Goal: Task Accomplishment & Management: Use online tool/utility

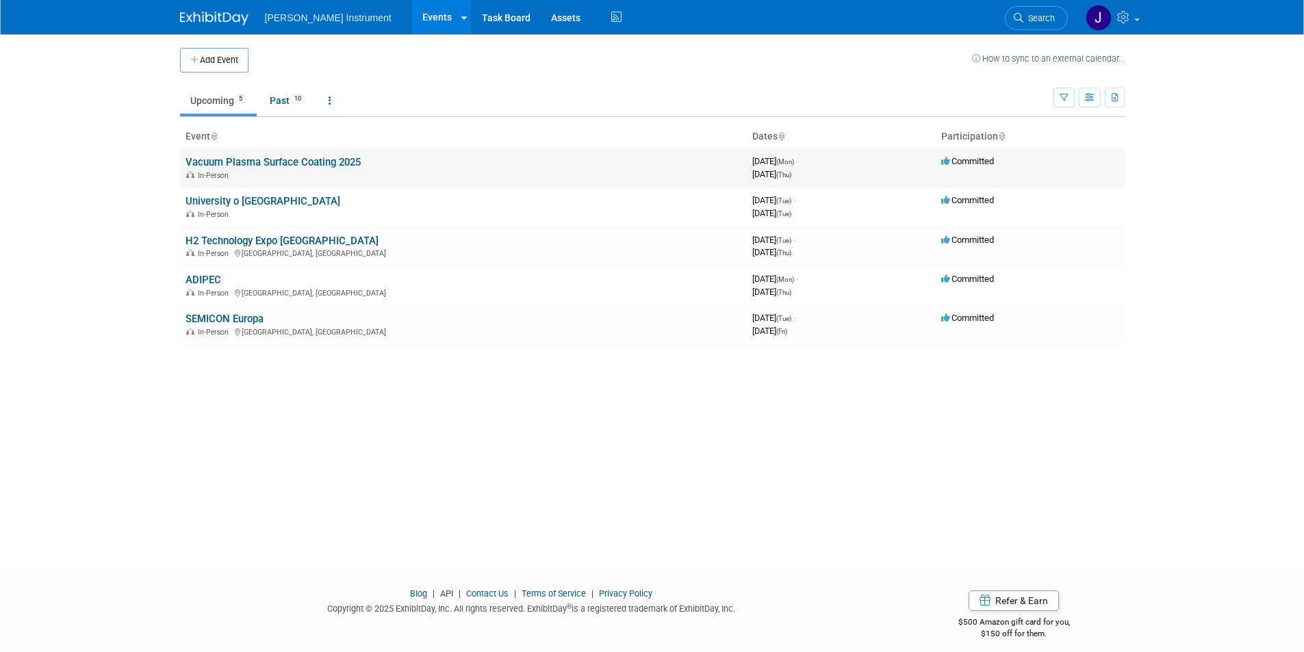
click at [239, 166] on link "Vacuum Plasma Surface Coating 2025" at bounding box center [273, 162] width 175 height 12
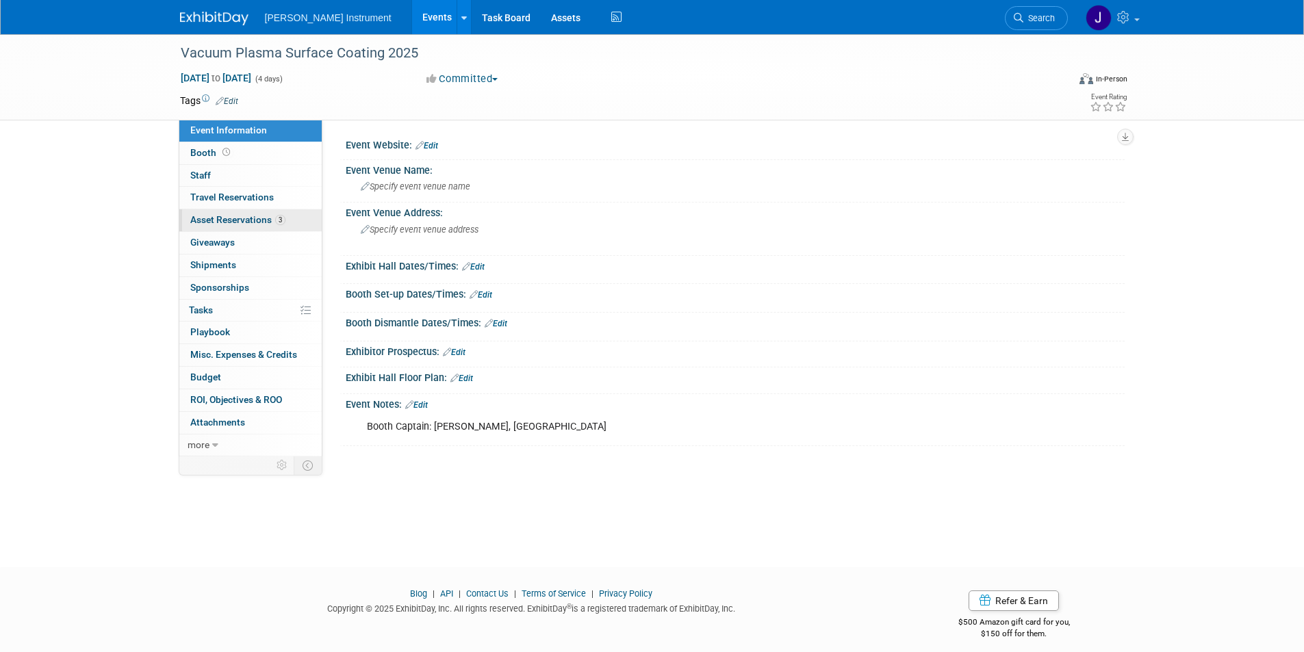
click at [236, 220] on span "Asset Reservations 3" at bounding box center [237, 219] width 95 height 11
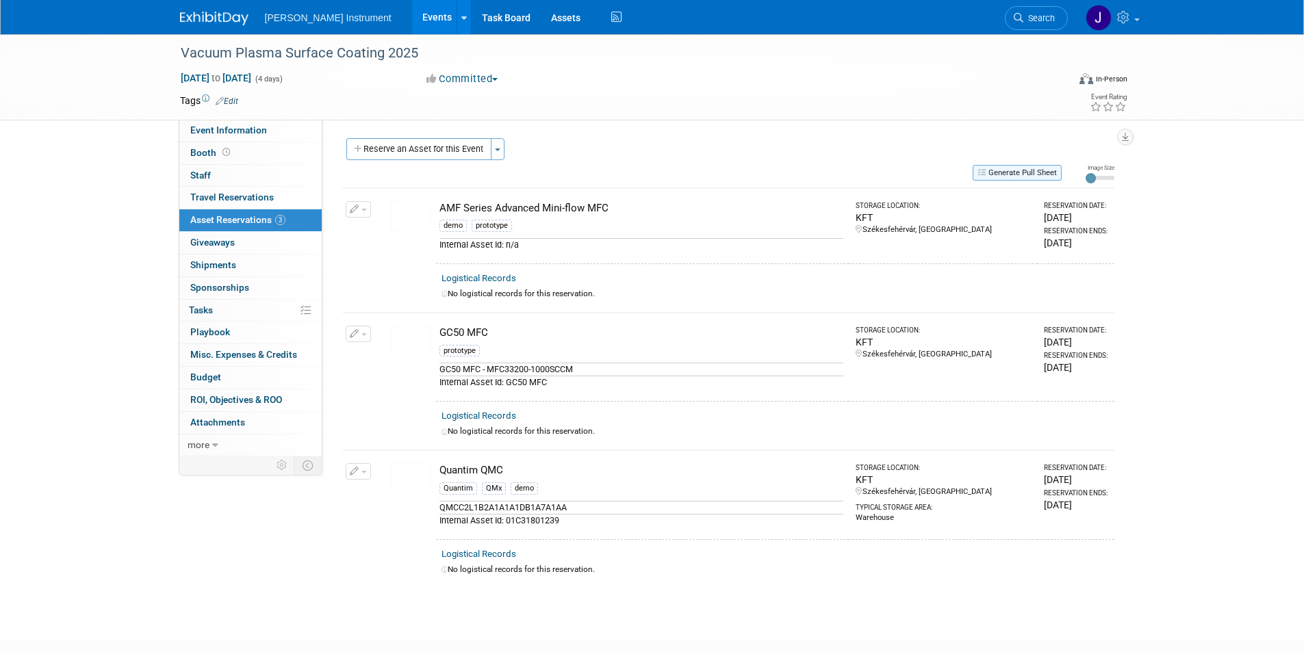
click at [999, 172] on button "Generate Pull Sheet" at bounding box center [1017, 173] width 89 height 16
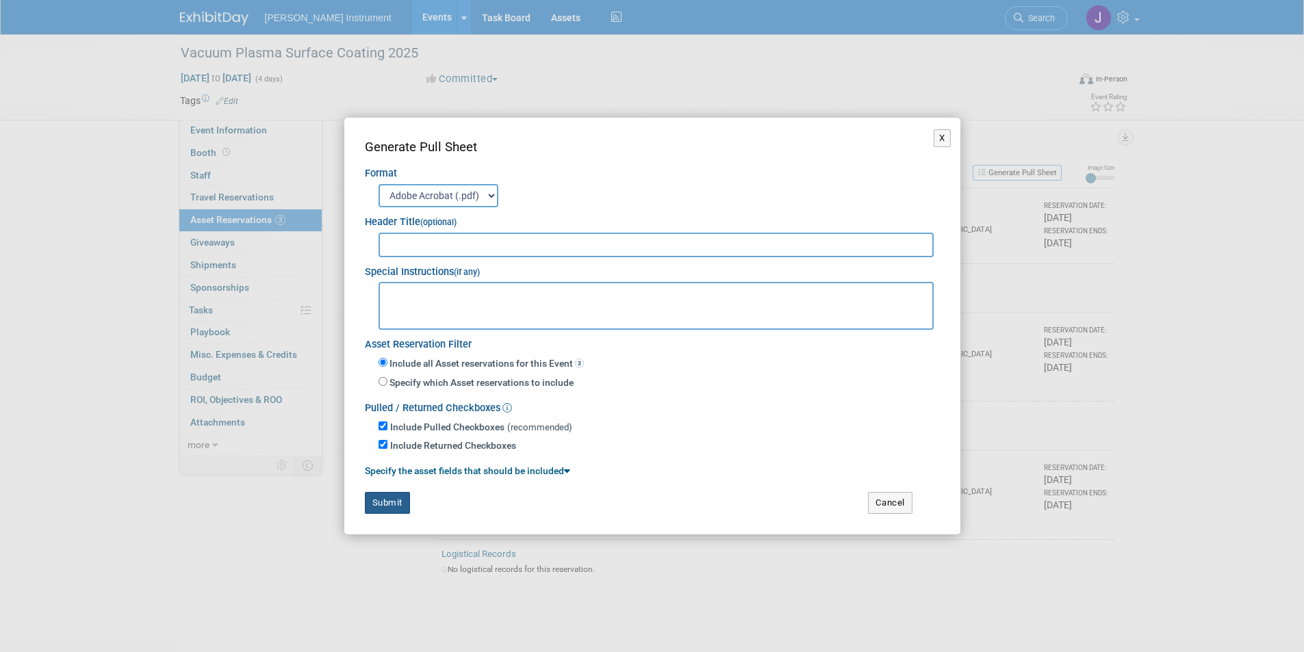
click at [384, 509] on button "Submit" at bounding box center [387, 503] width 45 height 22
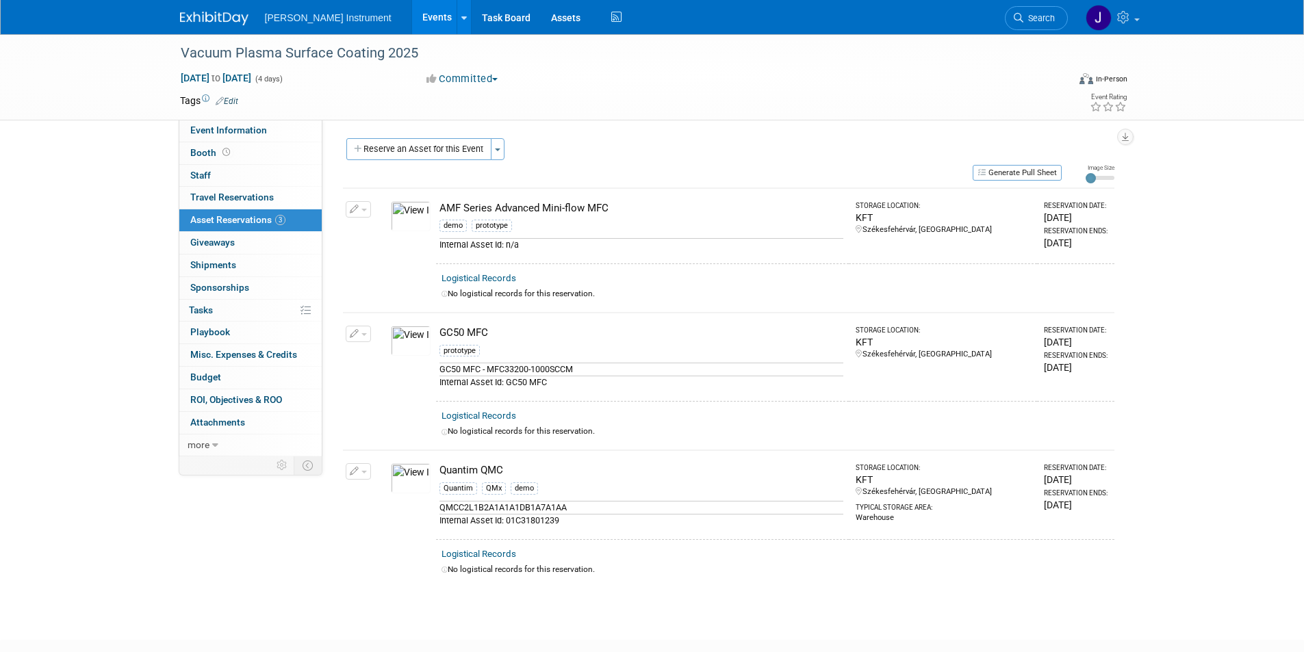
click at [412, 16] on link "Events" at bounding box center [437, 17] width 50 height 34
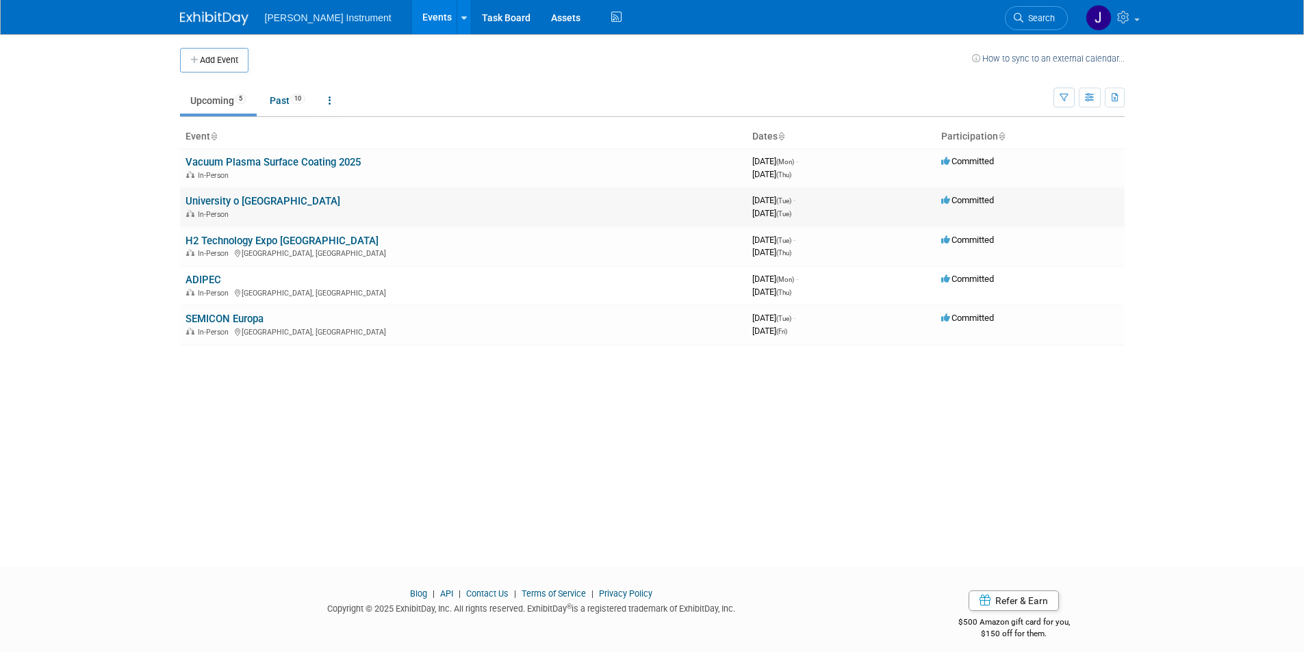
click at [222, 199] on link "University o [GEOGRAPHIC_DATA]" at bounding box center [263, 201] width 155 height 12
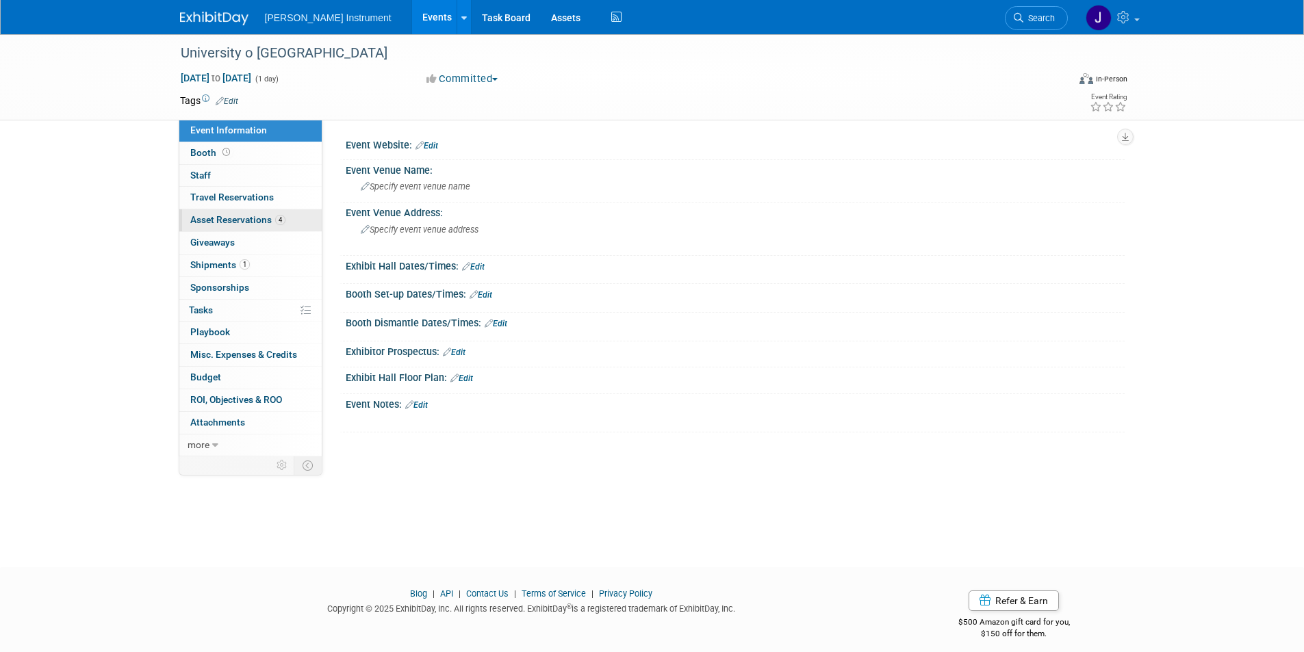
click at [242, 223] on span "Asset Reservations 4" at bounding box center [237, 219] width 95 height 11
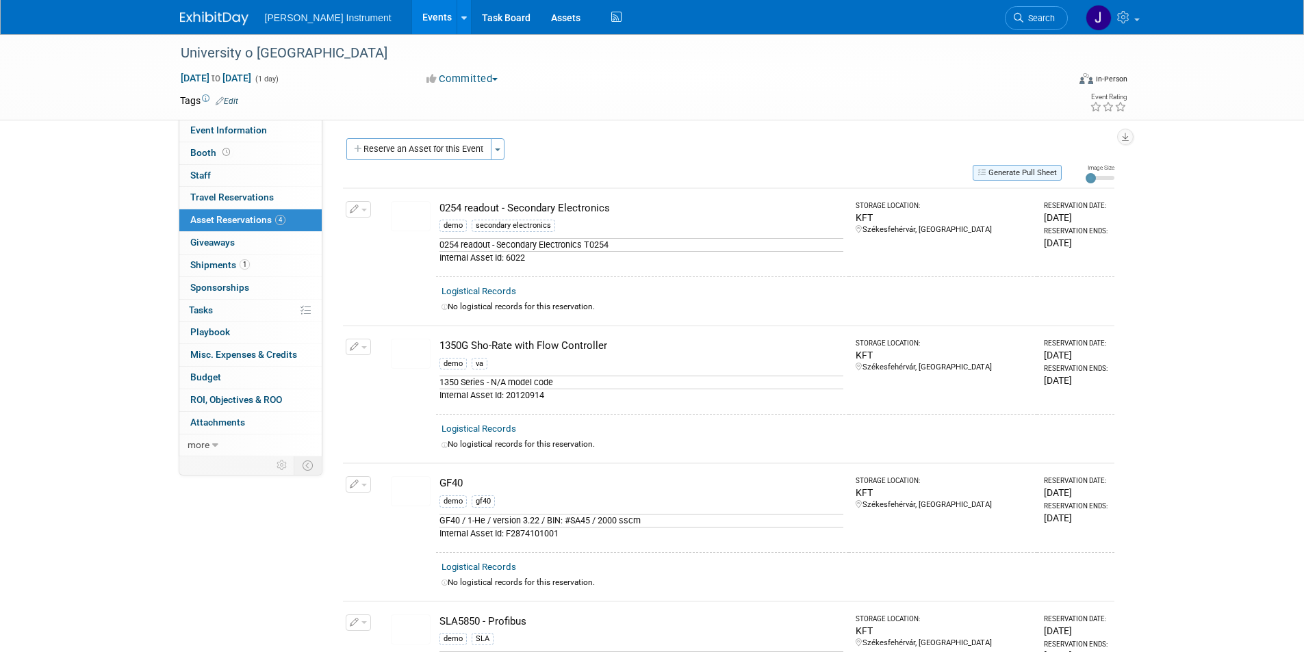
click at [1015, 171] on button "Generate Pull Sheet" at bounding box center [1017, 173] width 89 height 16
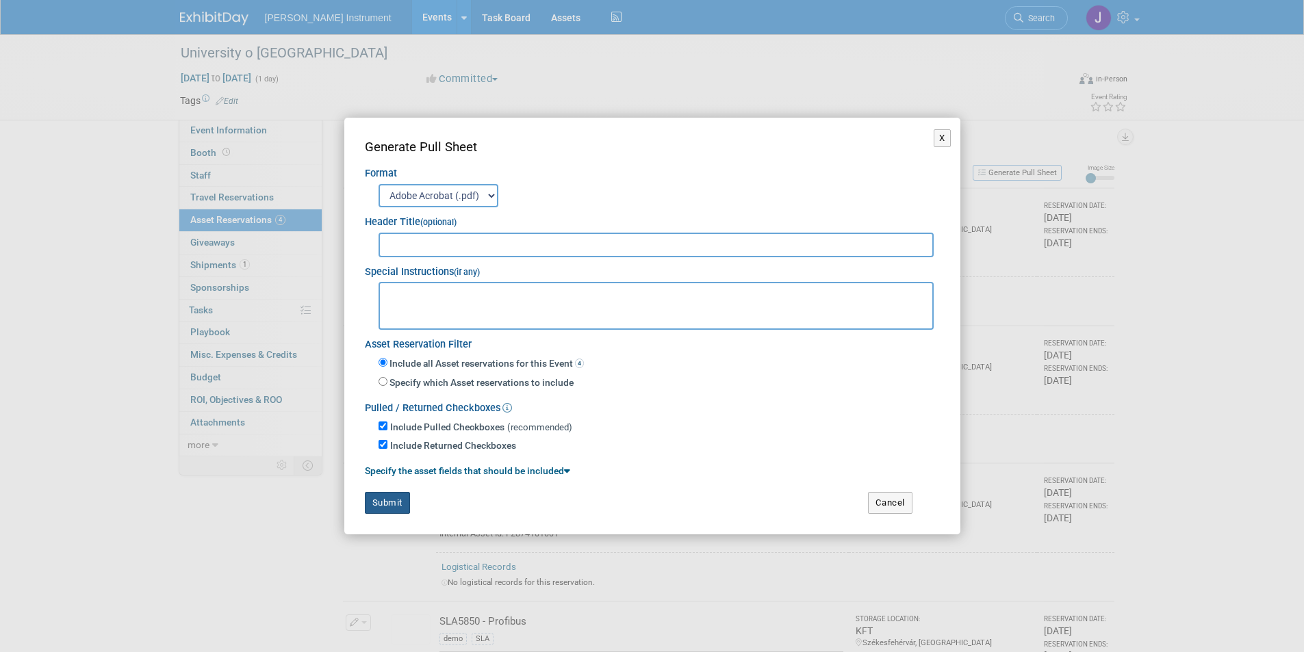
click at [376, 506] on button "Submit" at bounding box center [387, 503] width 45 height 22
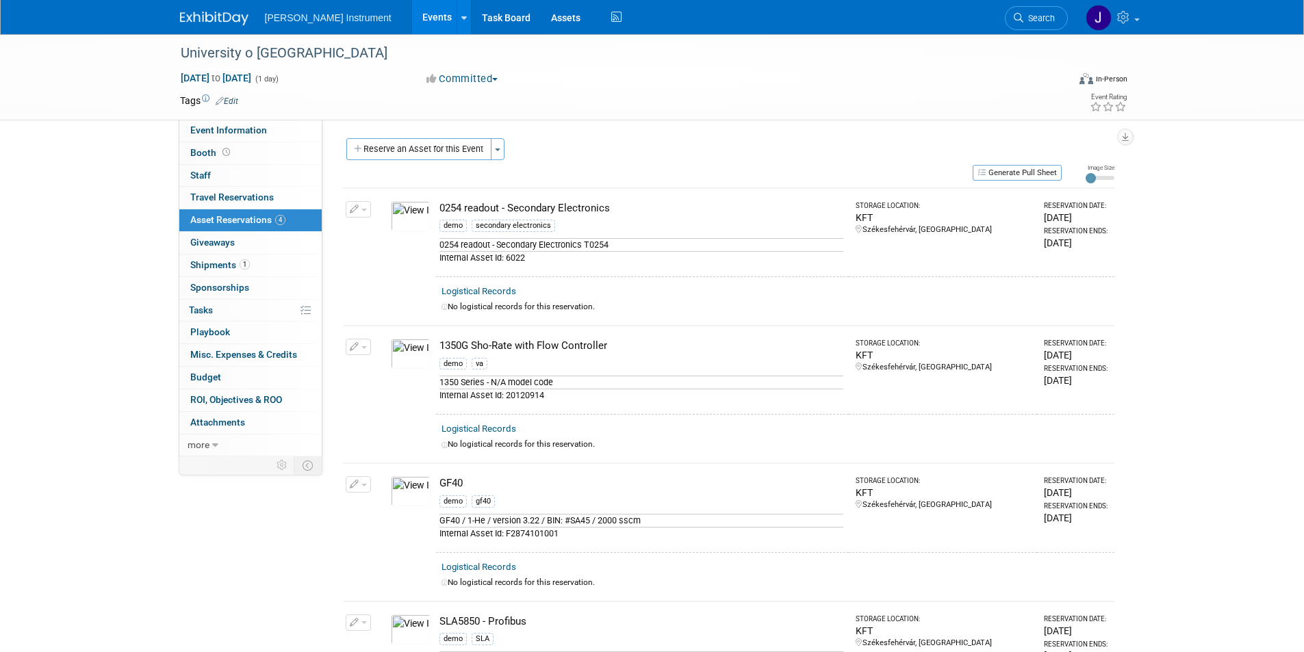
click at [412, 27] on link "Events" at bounding box center [437, 17] width 50 height 34
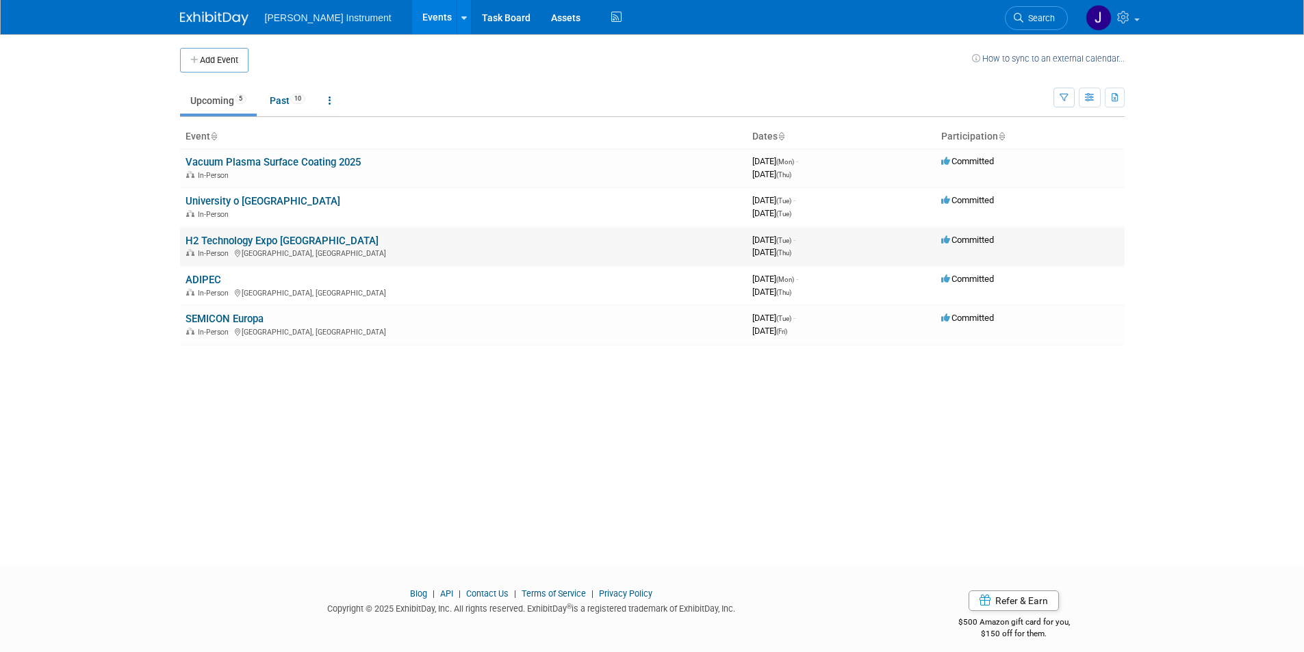
click at [209, 241] on link "H2 Technology Expo [GEOGRAPHIC_DATA]" at bounding box center [282, 241] width 193 height 12
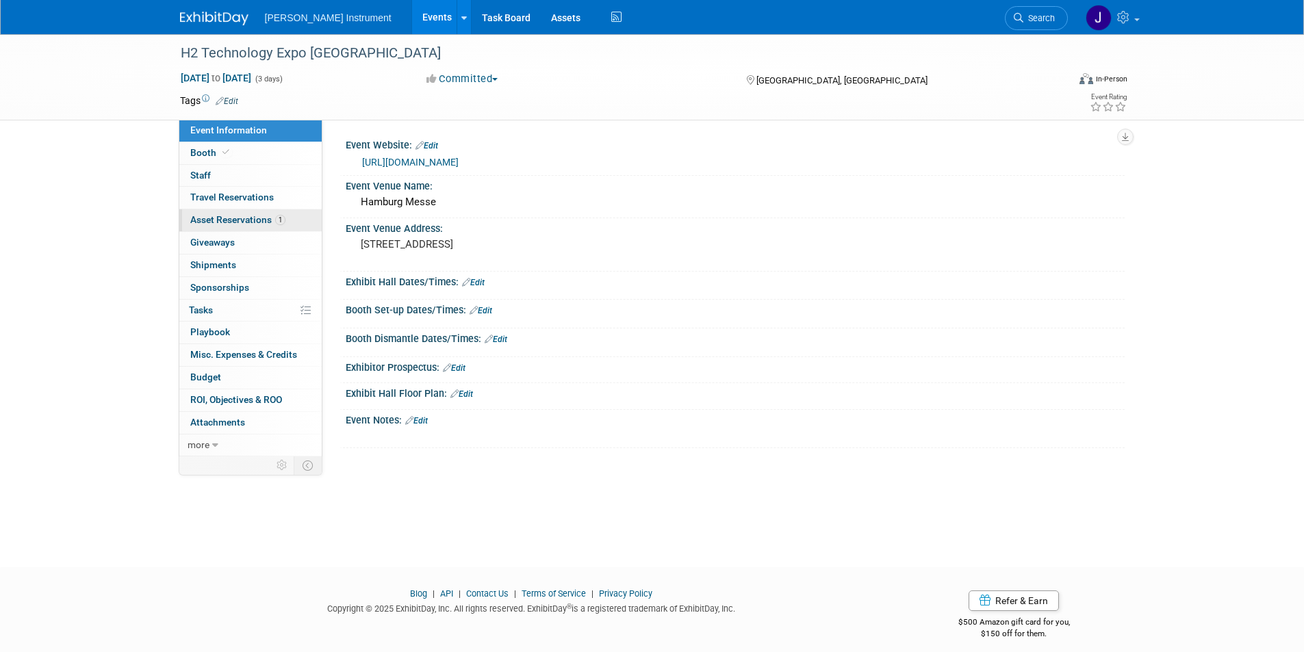
click at [253, 218] on span "Asset Reservations 1" at bounding box center [237, 219] width 95 height 11
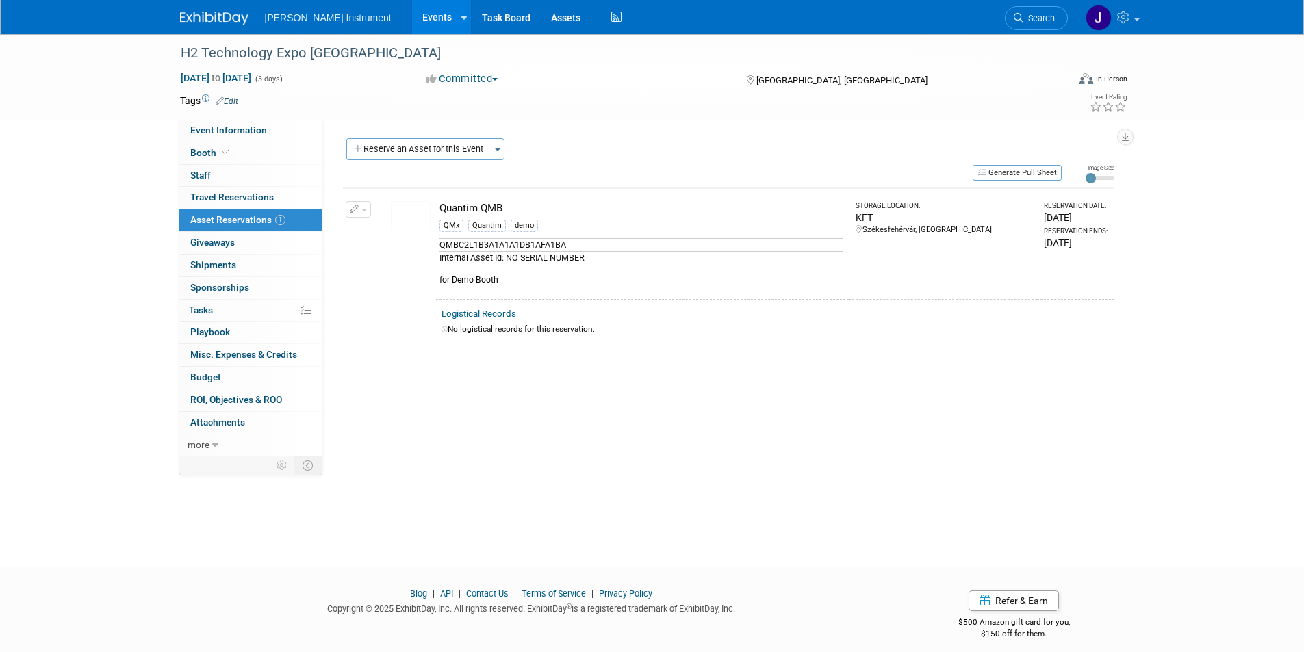
click at [889, 508] on div "H2 Technology Expo Europe Oct 21, 2025 to Oct 23, 2025 (3 days) Oct 21, 2025 to…" at bounding box center [652, 288] width 1304 height 509
click at [1016, 175] on button "Generate Pull Sheet" at bounding box center [1017, 173] width 89 height 16
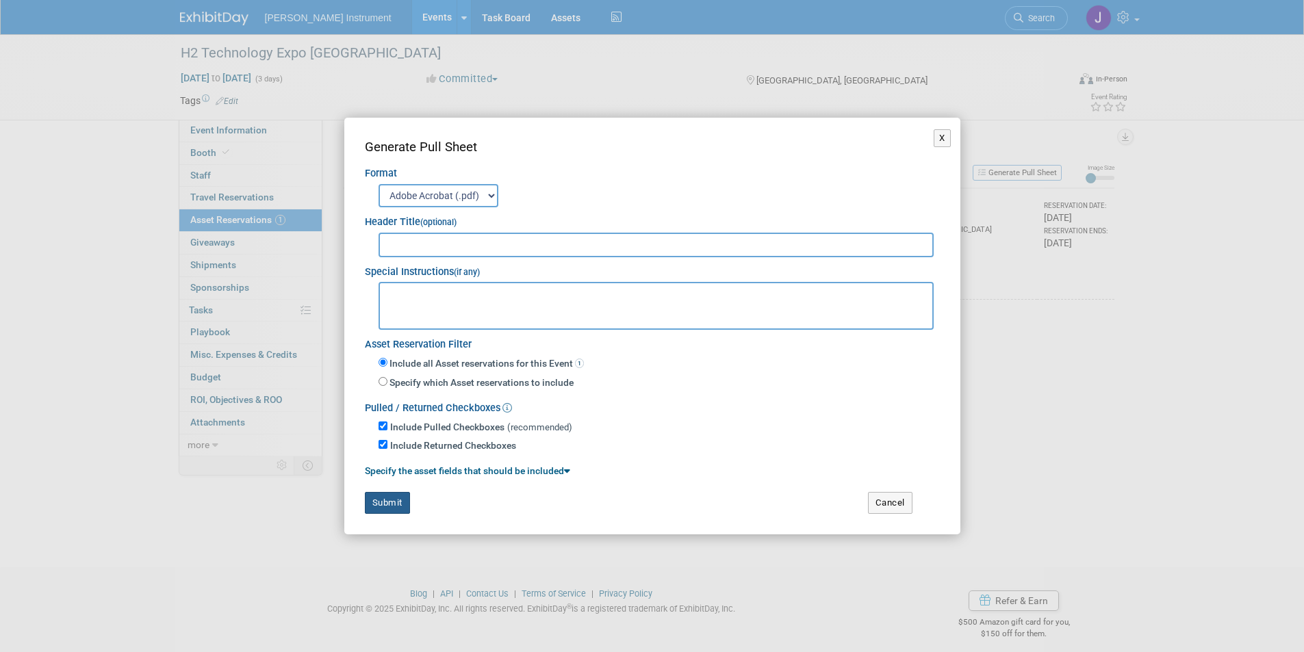
click at [378, 505] on button "Submit" at bounding box center [387, 503] width 45 height 22
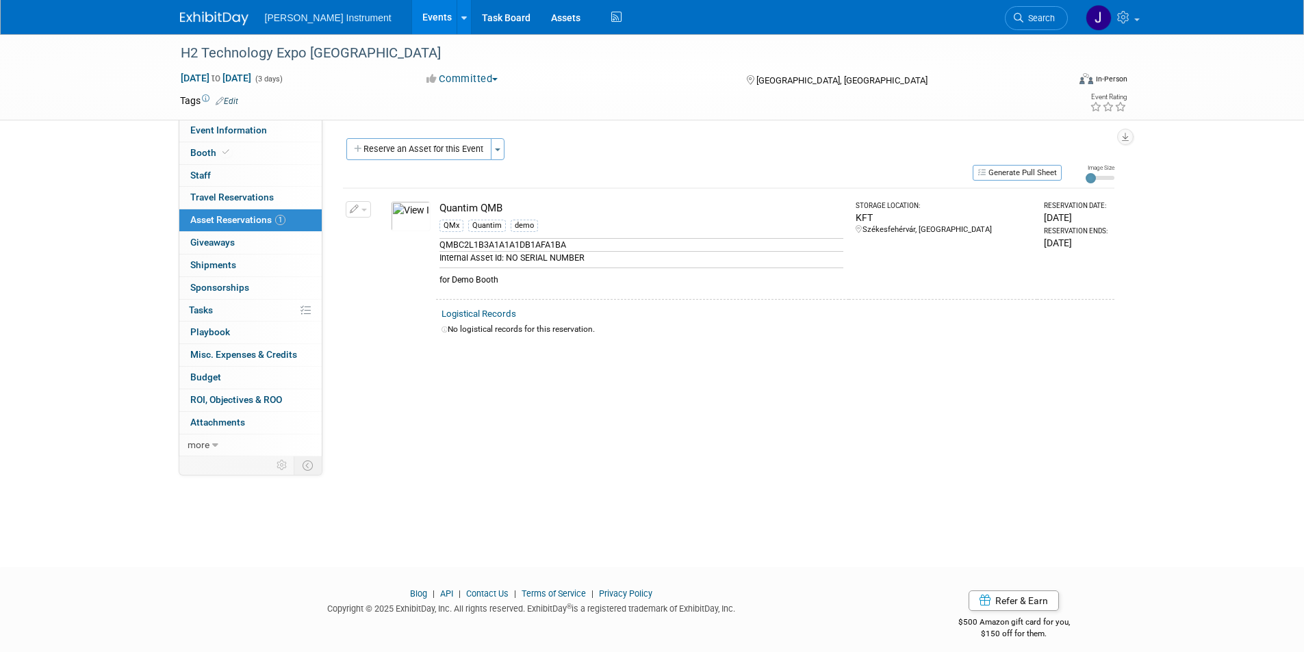
click at [412, 20] on link "Events" at bounding box center [437, 17] width 50 height 34
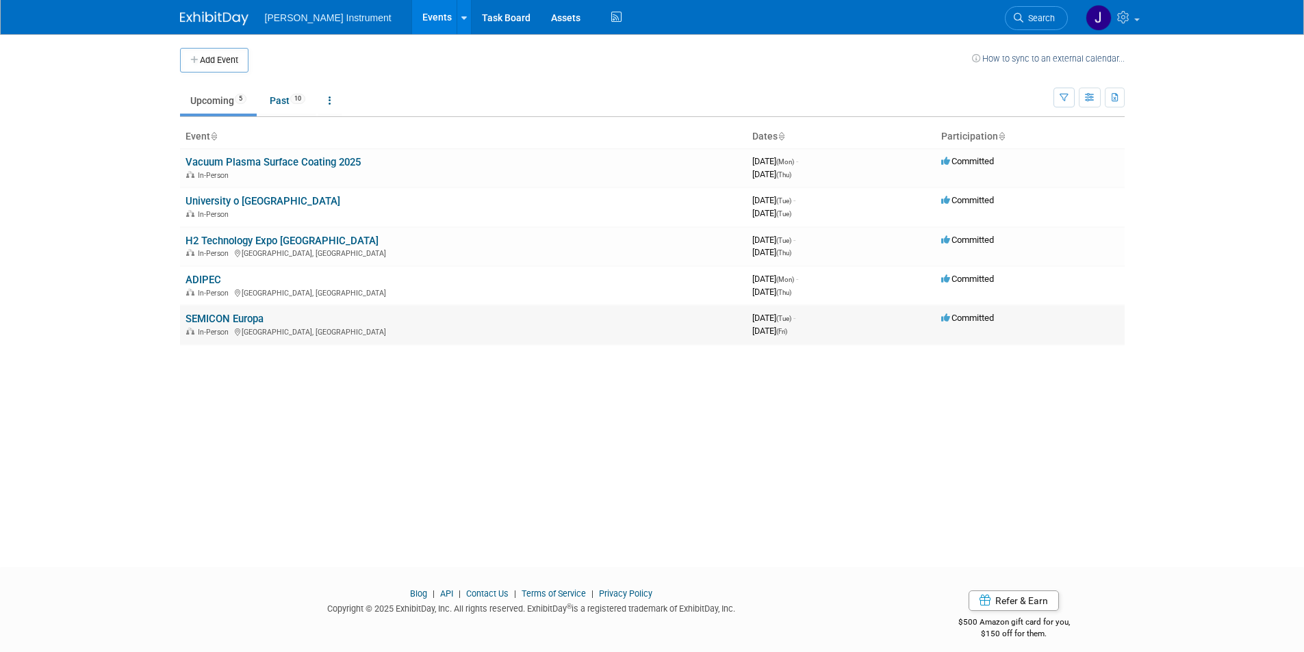
click at [209, 322] on link "SEMICON Europa" at bounding box center [225, 319] width 78 height 12
